Goal: Transaction & Acquisition: Purchase product/service

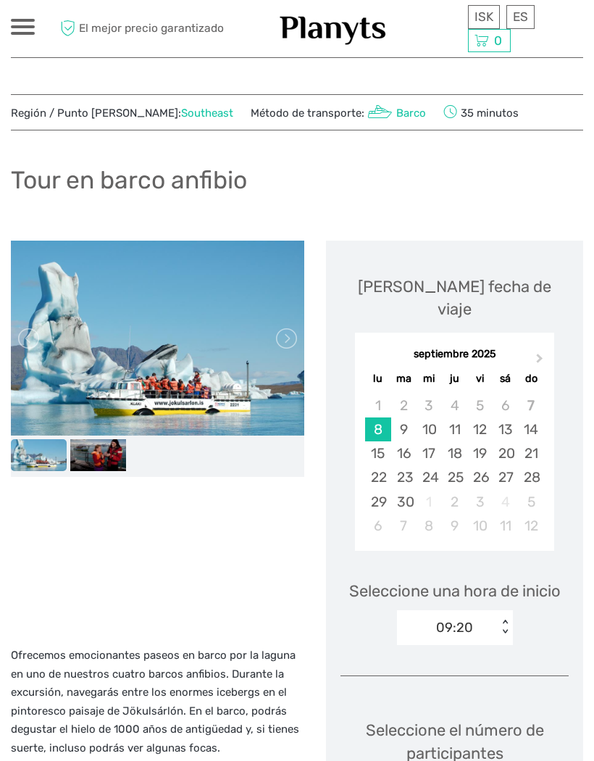
click at [540, 351] on span "Next Month" at bounding box center [540, 361] width 0 height 21
click at [372, 351] on button "Previous Month" at bounding box center [367, 362] width 23 height 23
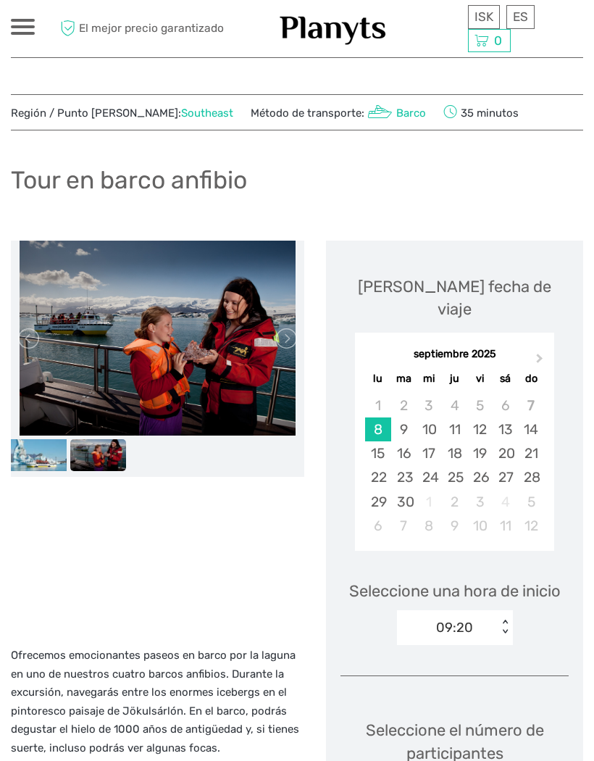
click at [509, 441] on div "20" at bounding box center [505, 453] width 25 height 24
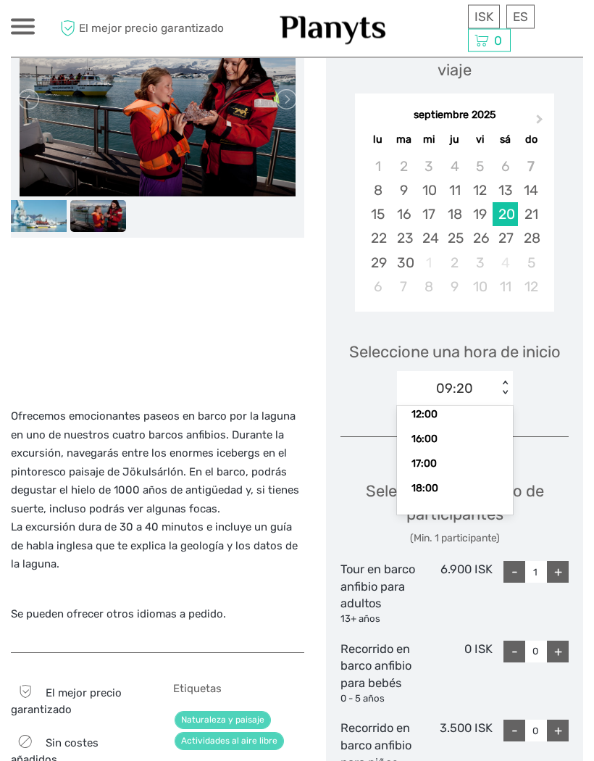
scroll to position [239, 0]
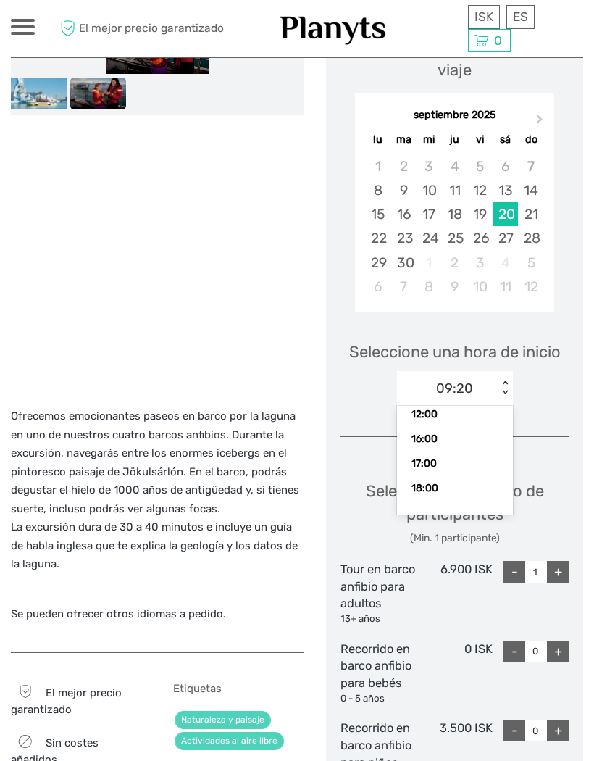
click at [419, 451] on div "17:00" at bounding box center [454, 463] width 101 height 25
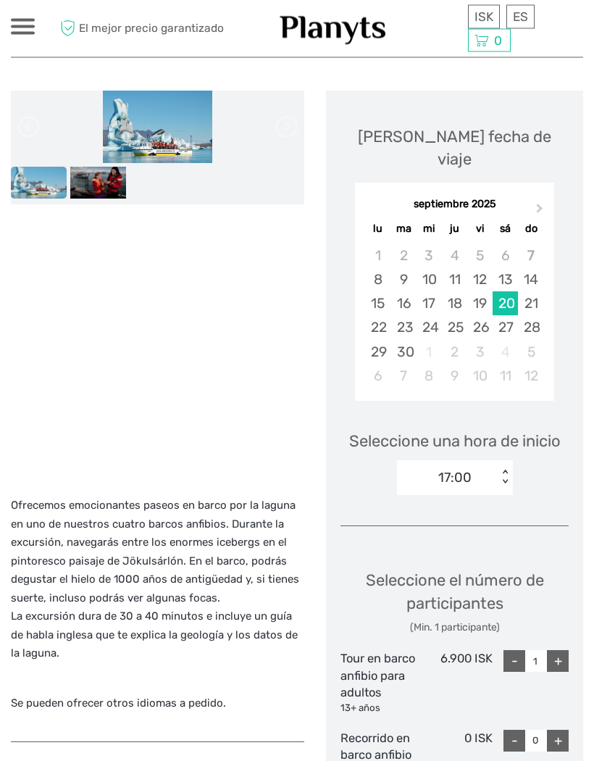
scroll to position [150, 0]
click at [562, 650] on div "+" at bounding box center [558, 661] width 22 height 22
type input "2"
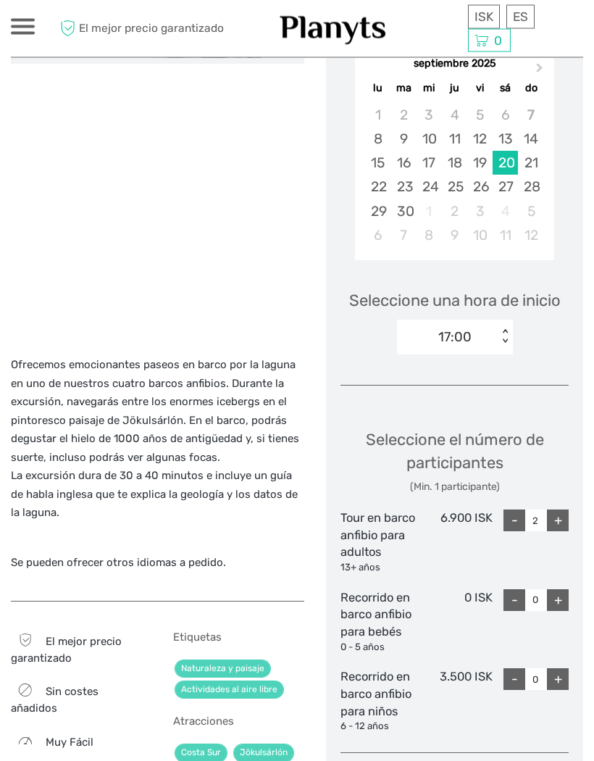
scroll to position [305, 0]
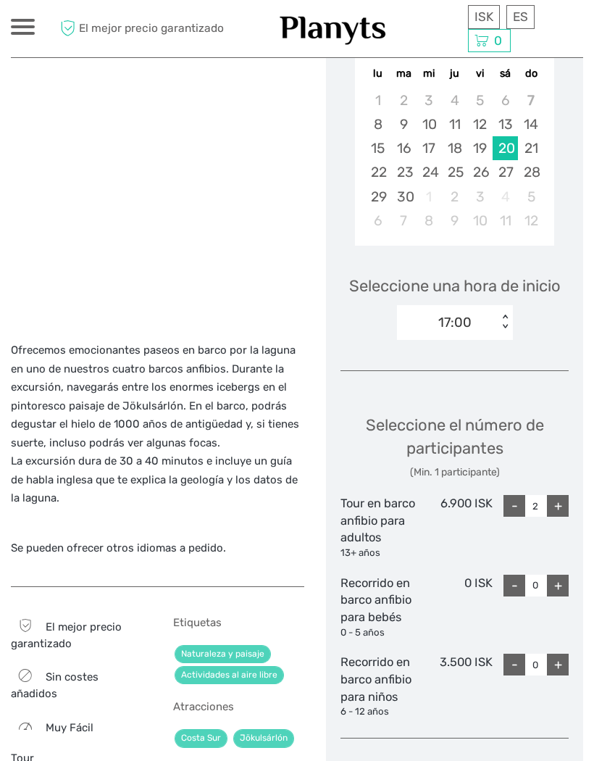
click at [558, 653] on div "+" at bounding box center [558, 664] width 22 height 22
type input "1"
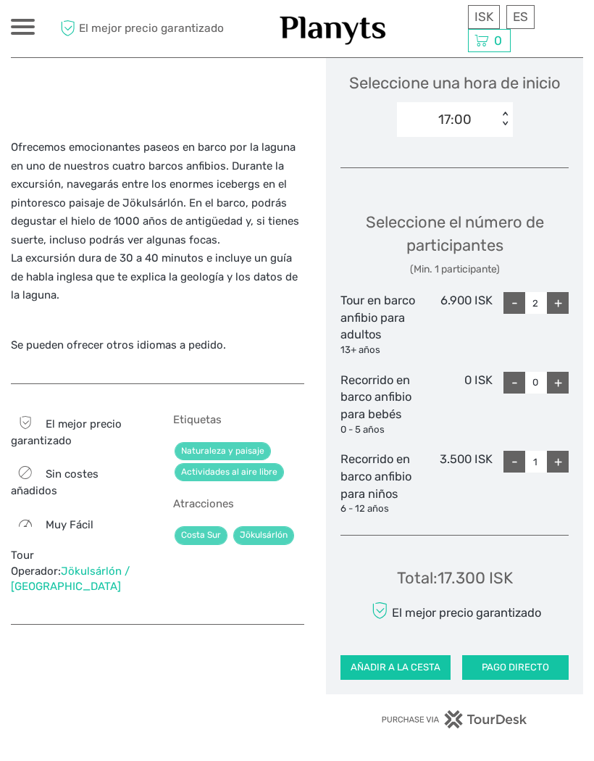
scroll to position [506, 0]
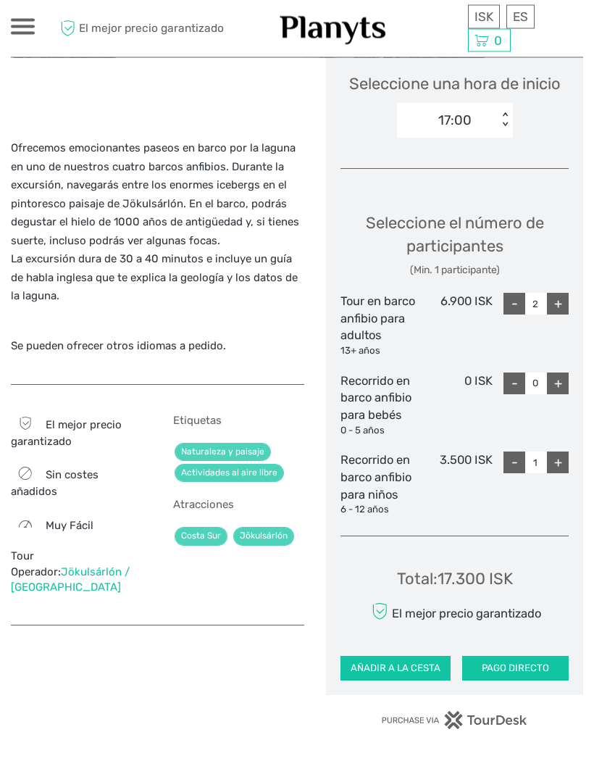
click at [527, 656] on button "PAGO DIRECTO" at bounding box center [515, 668] width 106 height 25
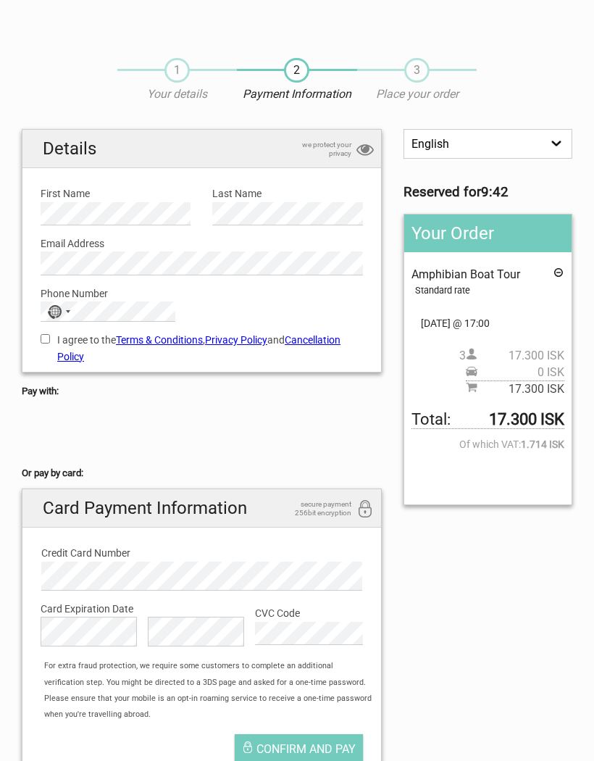
click at [50, 341] on input "I agree to the Terms & Conditions , Privacy Policy and Cancellation Policy" at bounding box center [45, 338] width 9 height 9
checkbox input "true"
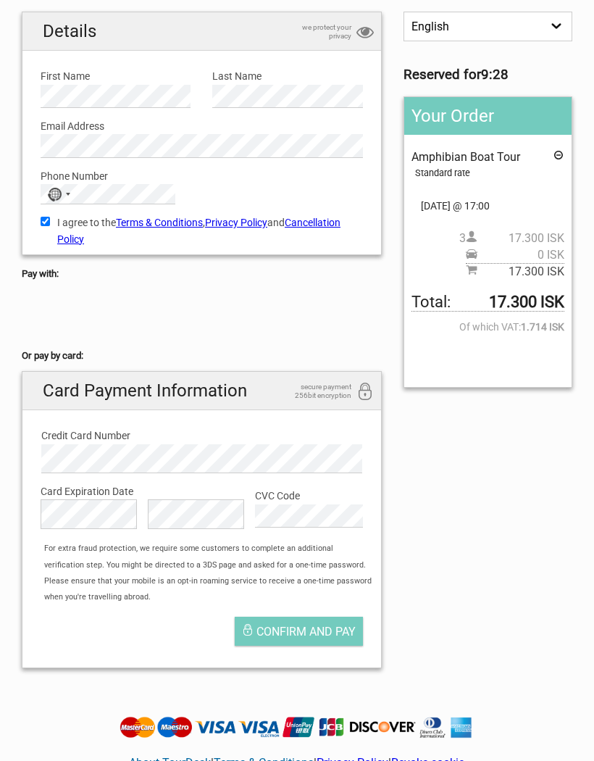
scroll to position [116, 0]
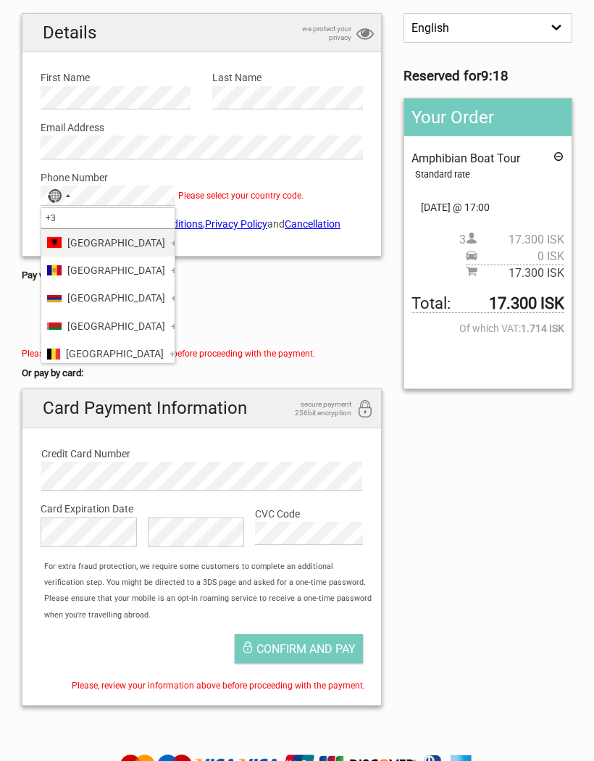
type input "+34"
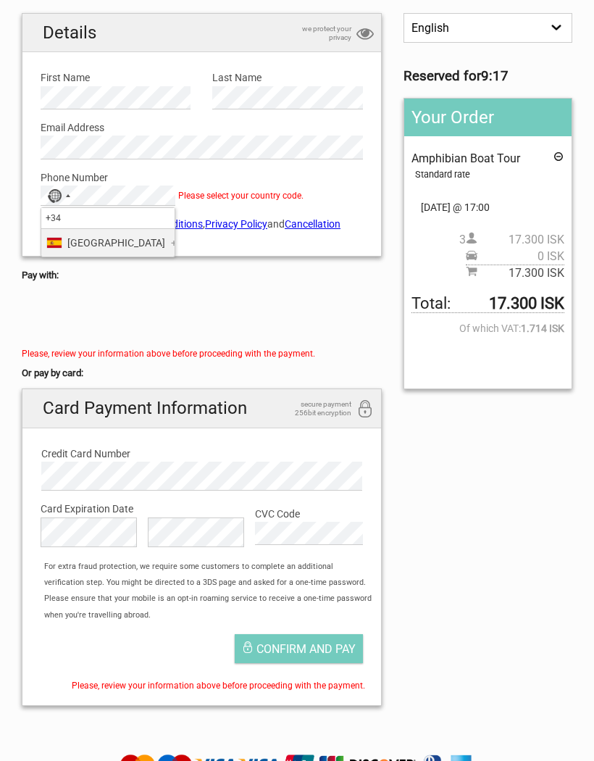
click at [82, 242] on span "Spain" at bounding box center [116, 243] width 98 height 16
